Goal: Information Seeking & Learning: Learn about a topic

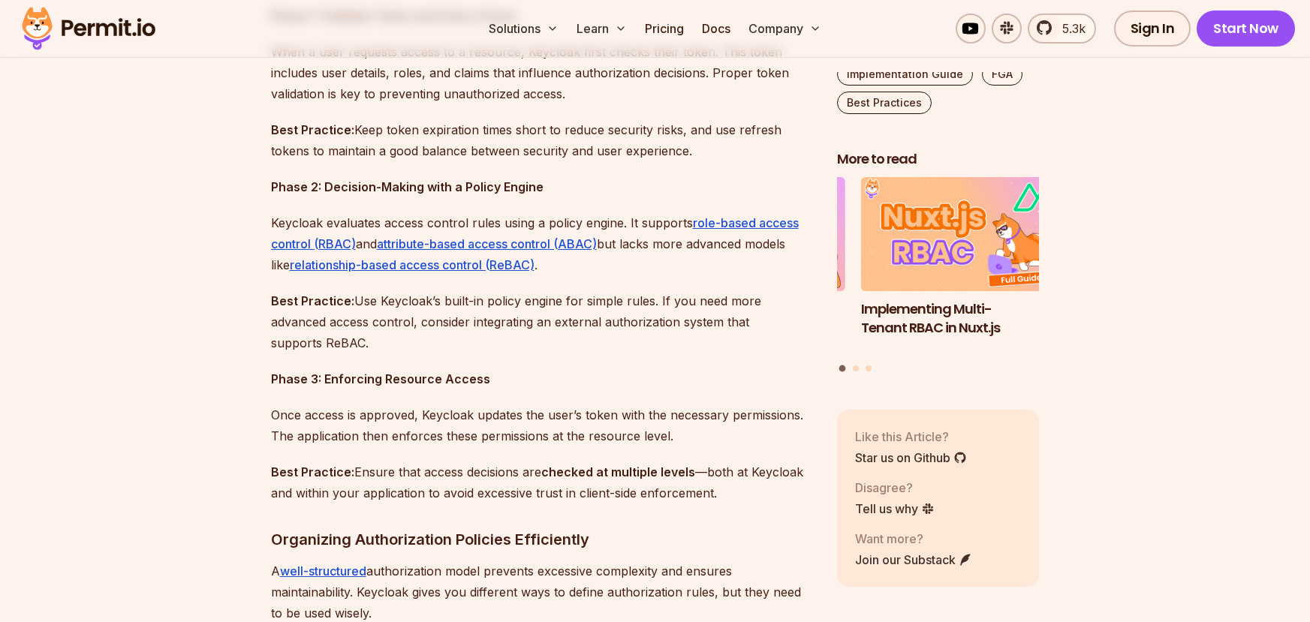
scroll to position [1397, 0]
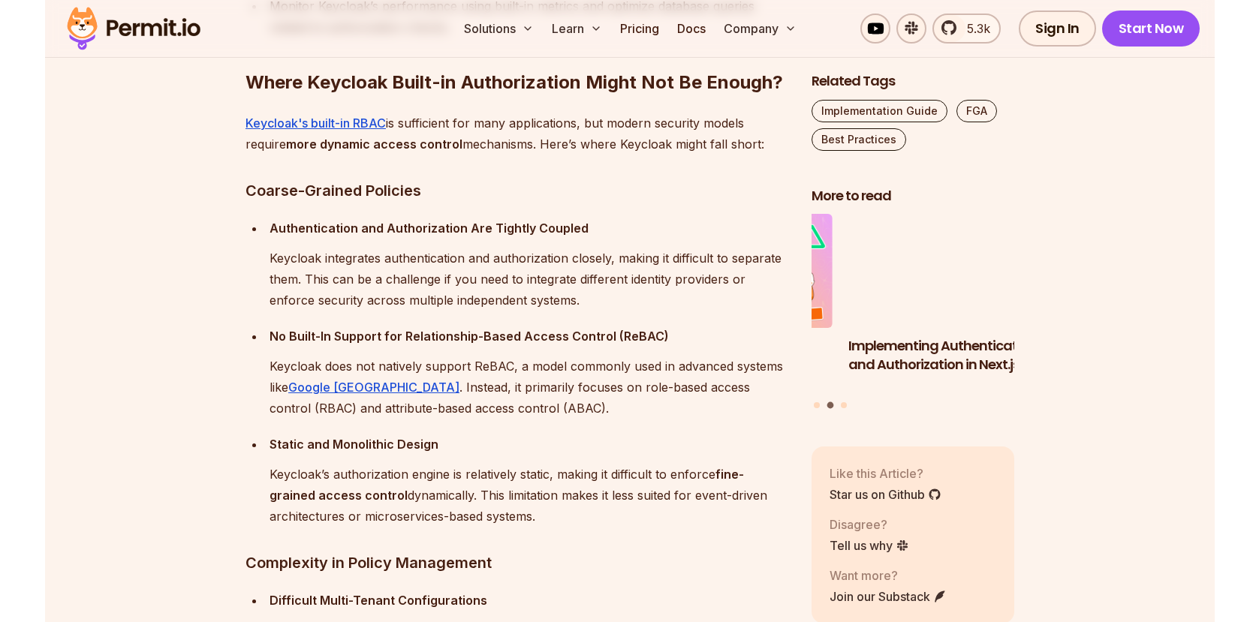
scroll to position [2758, 0]
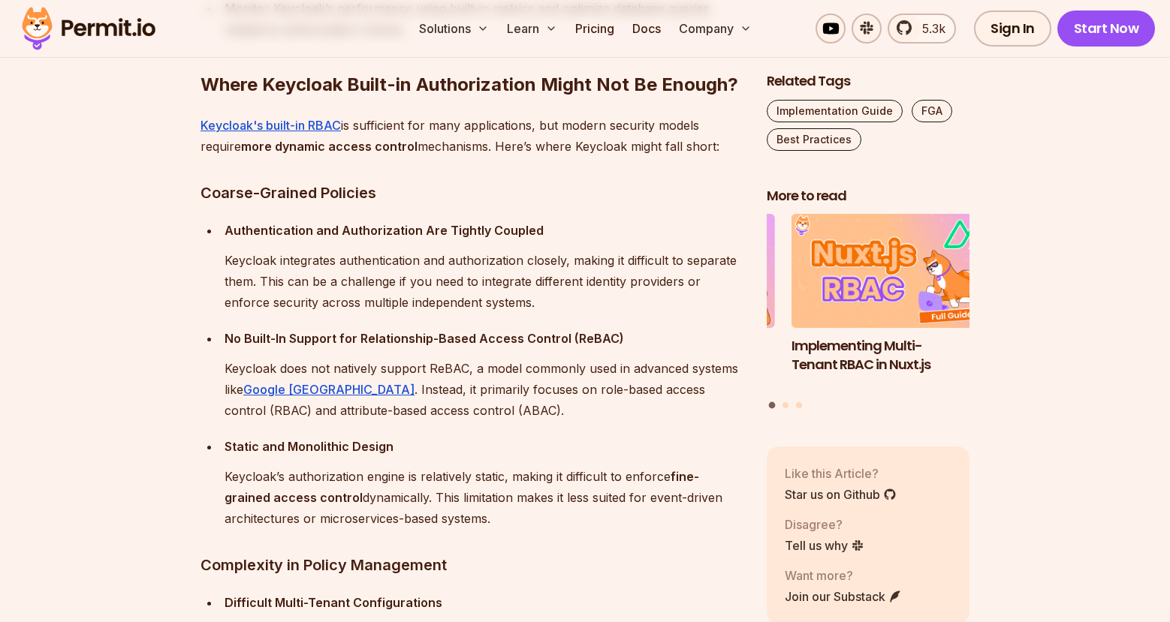
click at [464, 431] on ul "Authentication and Authorization Are Tightly Coupled Keycloak integrates authen…" at bounding box center [471, 374] width 542 height 309
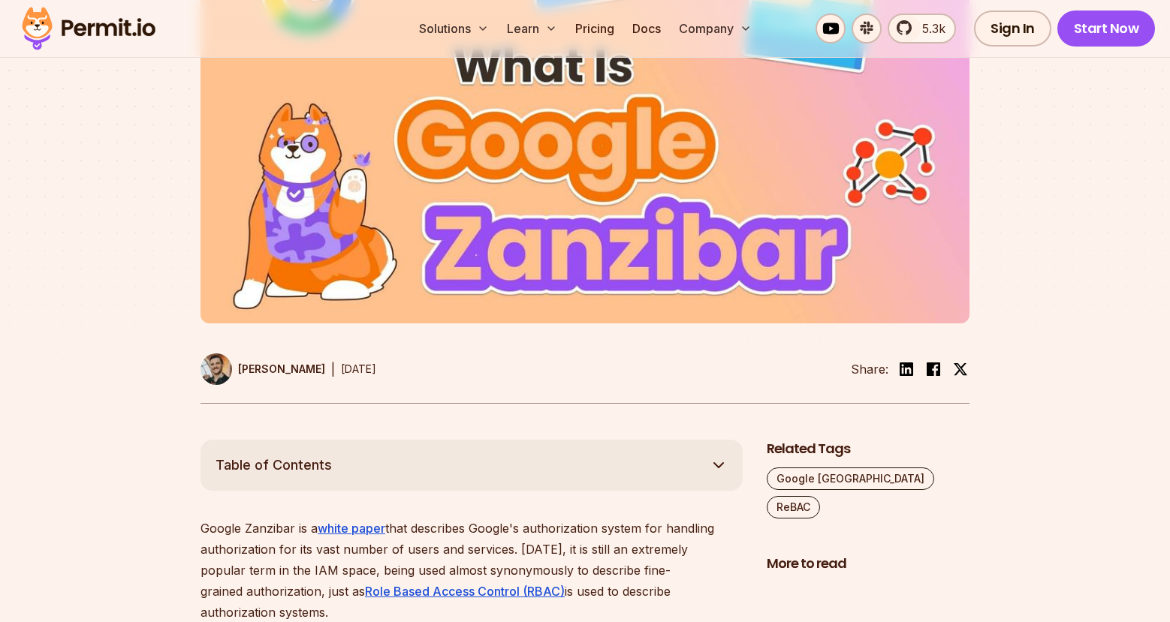
scroll to position [452, 0]
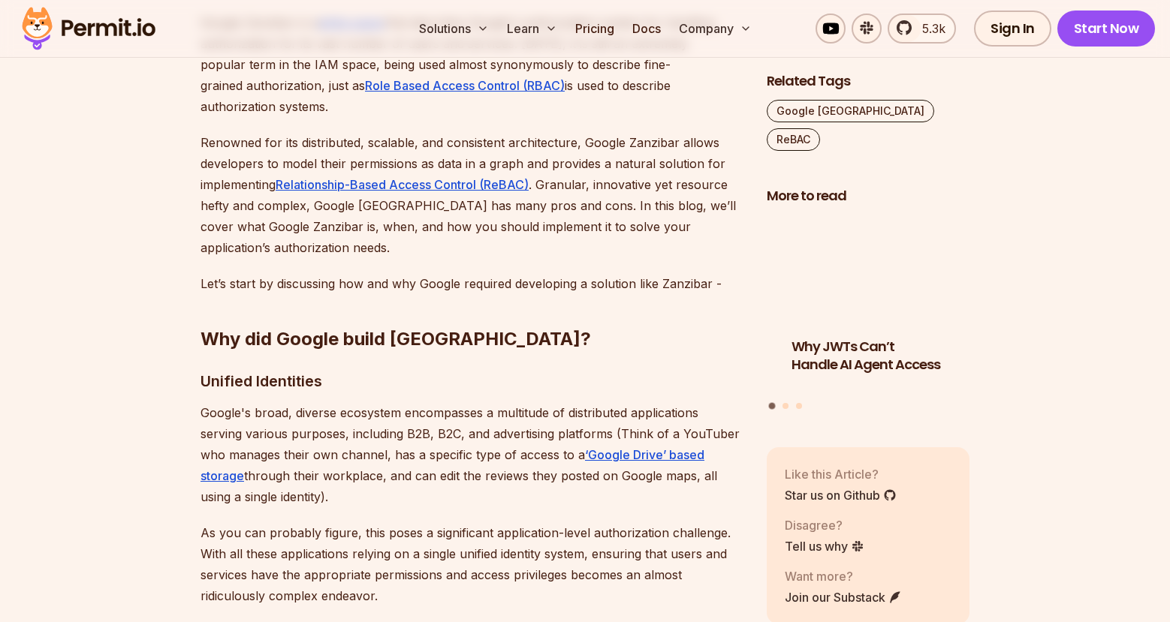
scroll to position [1007, 0]
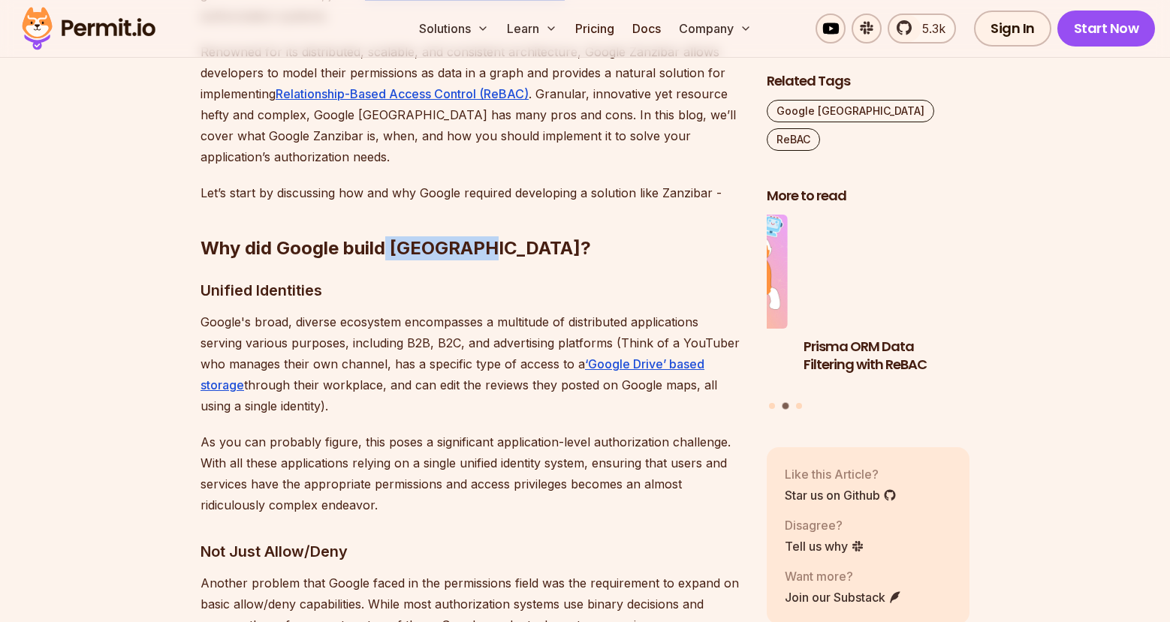
drag, startPoint x: 481, startPoint y: 226, endPoint x: 389, endPoint y: 233, distance: 92.6
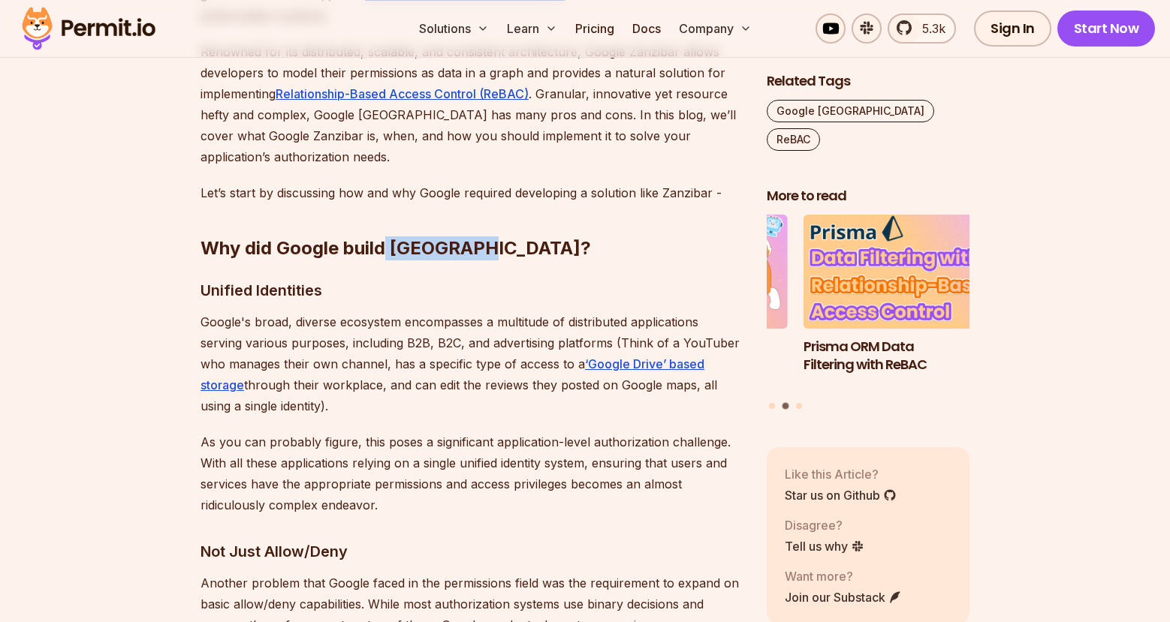
click at [389, 233] on h2 "Why did Google build [GEOGRAPHIC_DATA]?" at bounding box center [471, 218] width 542 height 84
copy strong "[GEOGRAPHIC_DATA]?"
